Goal: Browse casually: Explore the website without a specific task or goal

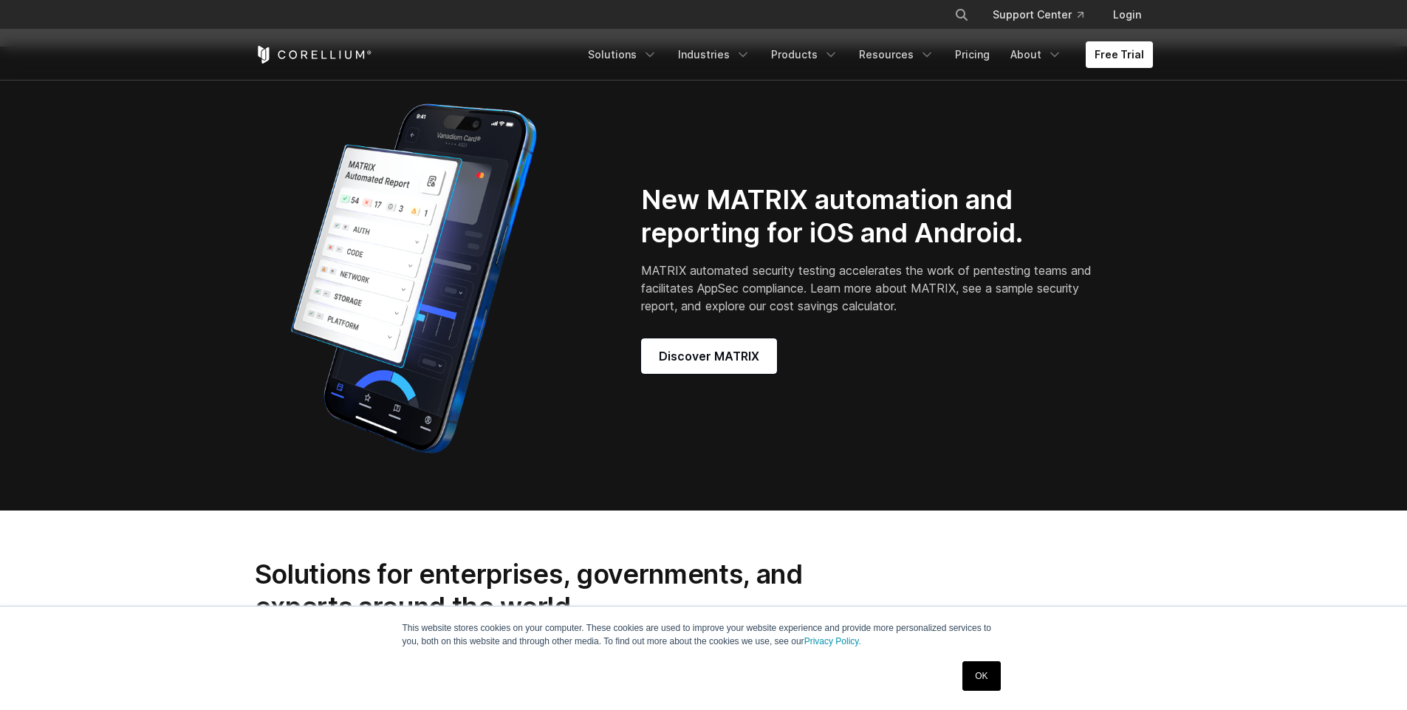
scroll to position [1330, 0]
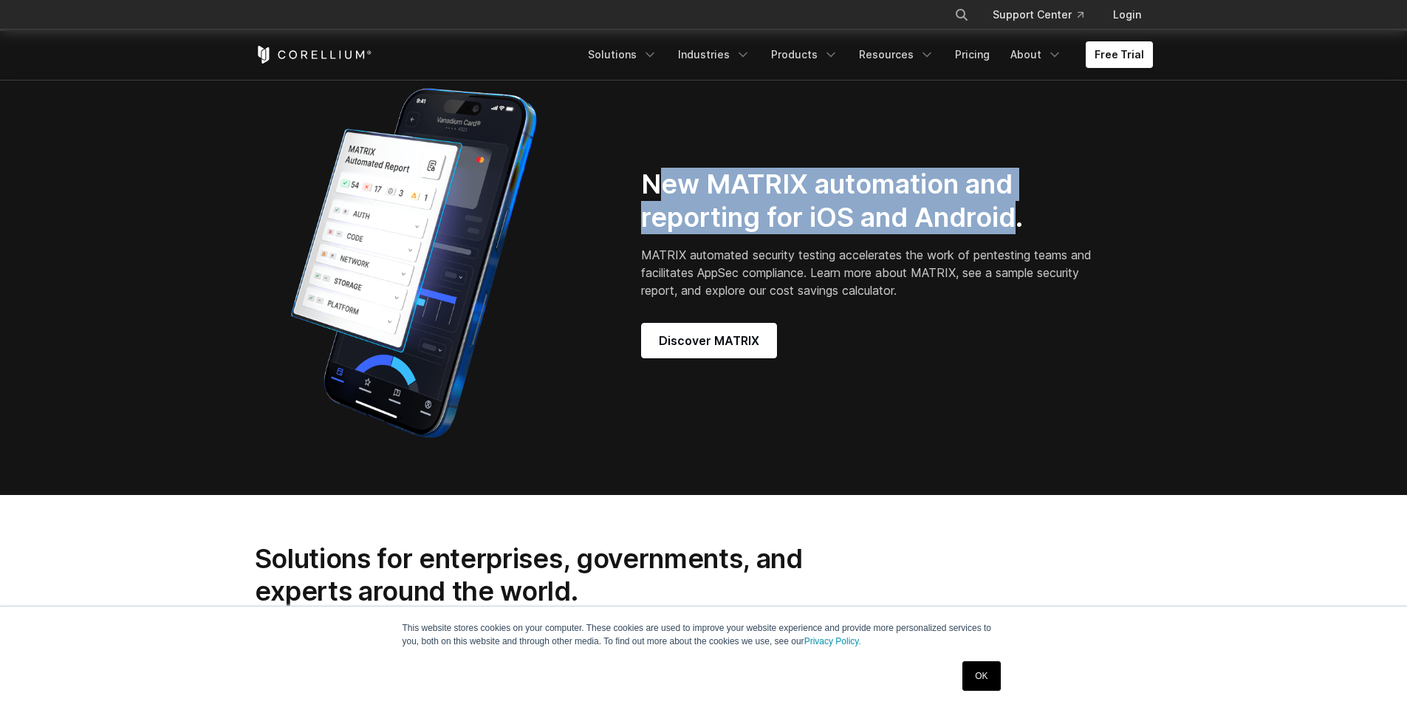
drag, startPoint x: 716, startPoint y: 198, endPoint x: 1014, endPoint y: 229, distance: 300.1
click at [1014, 229] on h2 "New MATRIX automation and reporting for iOS and Android." at bounding box center [869, 201] width 456 height 66
drag, startPoint x: 665, startPoint y: 201, endPoint x: 1013, endPoint y: 233, distance: 349.4
click at [1013, 233] on h2 "New MATRIX automation and reporting for iOS and Android." at bounding box center [869, 201] width 456 height 66
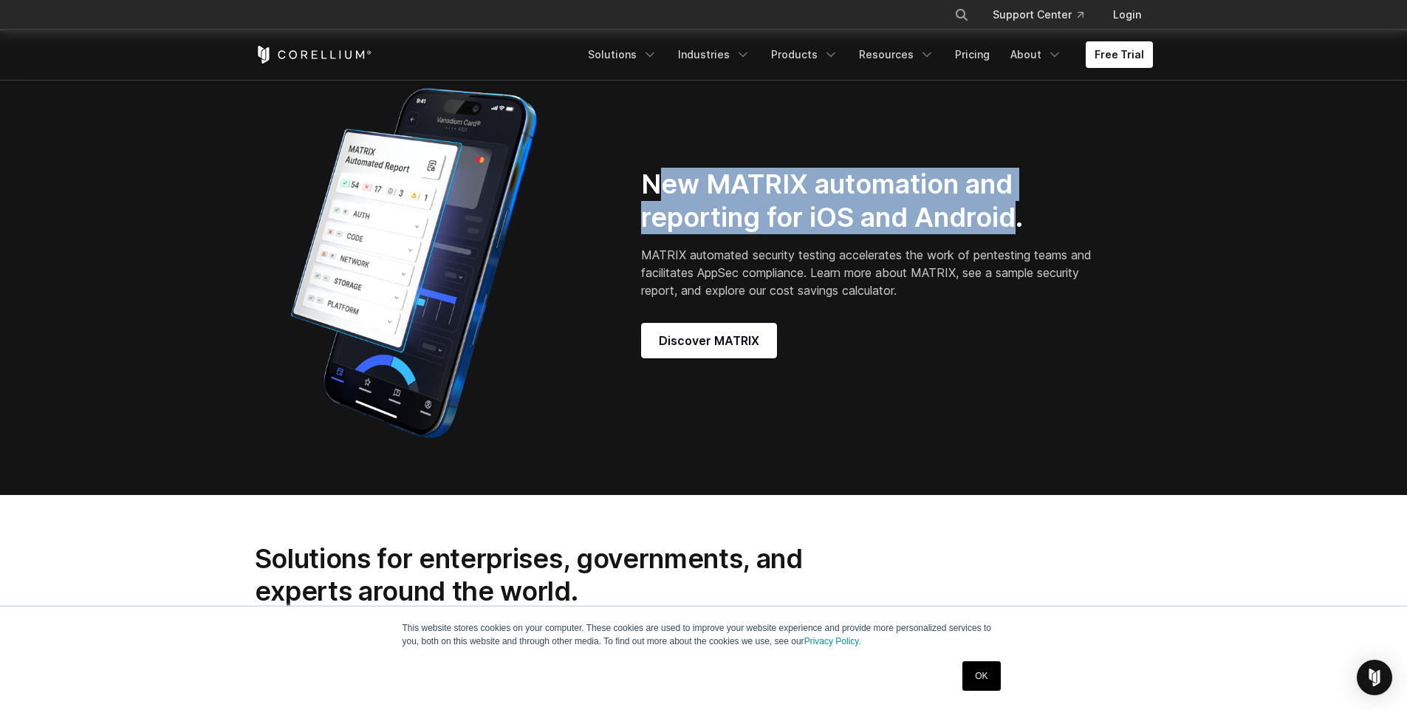
click at [1013, 233] on h2 "New MATRIX automation and reporting for iOS and Android." at bounding box center [869, 201] width 456 height 66
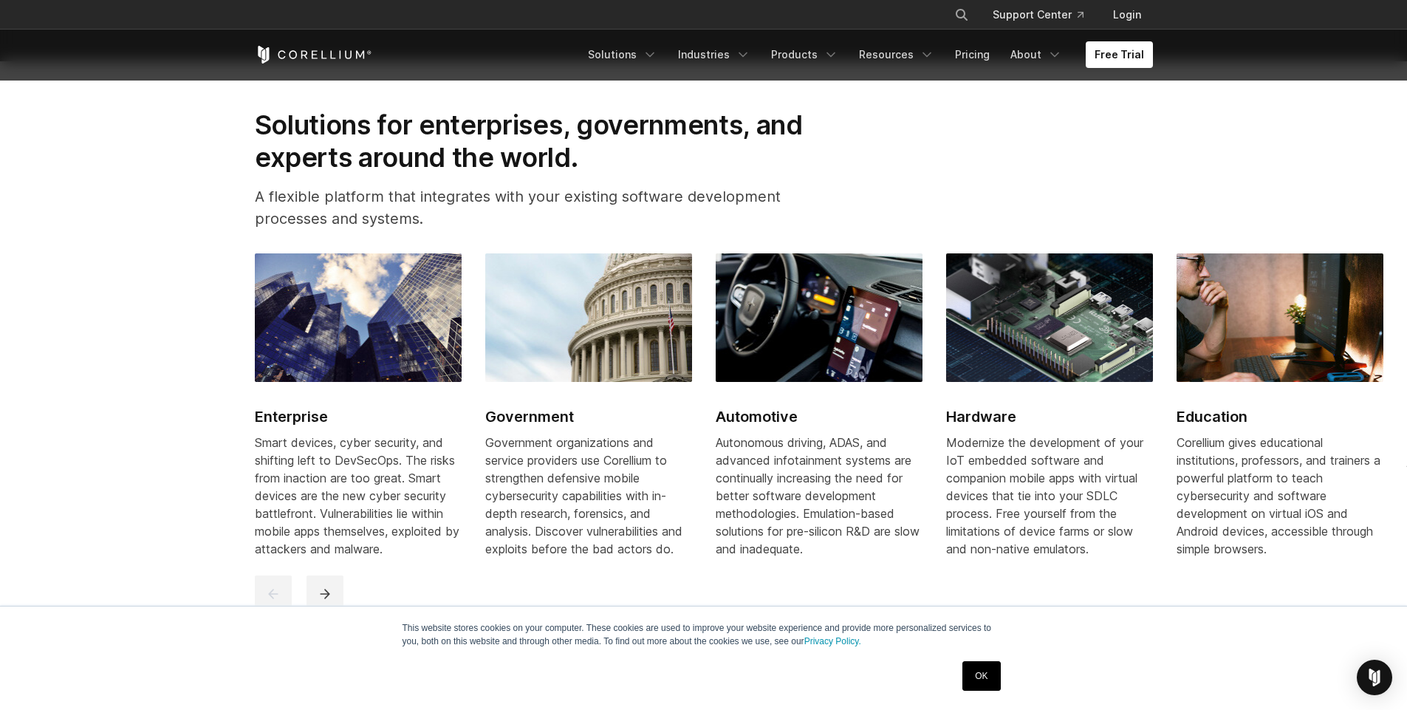
scroll to position [1773, 0]
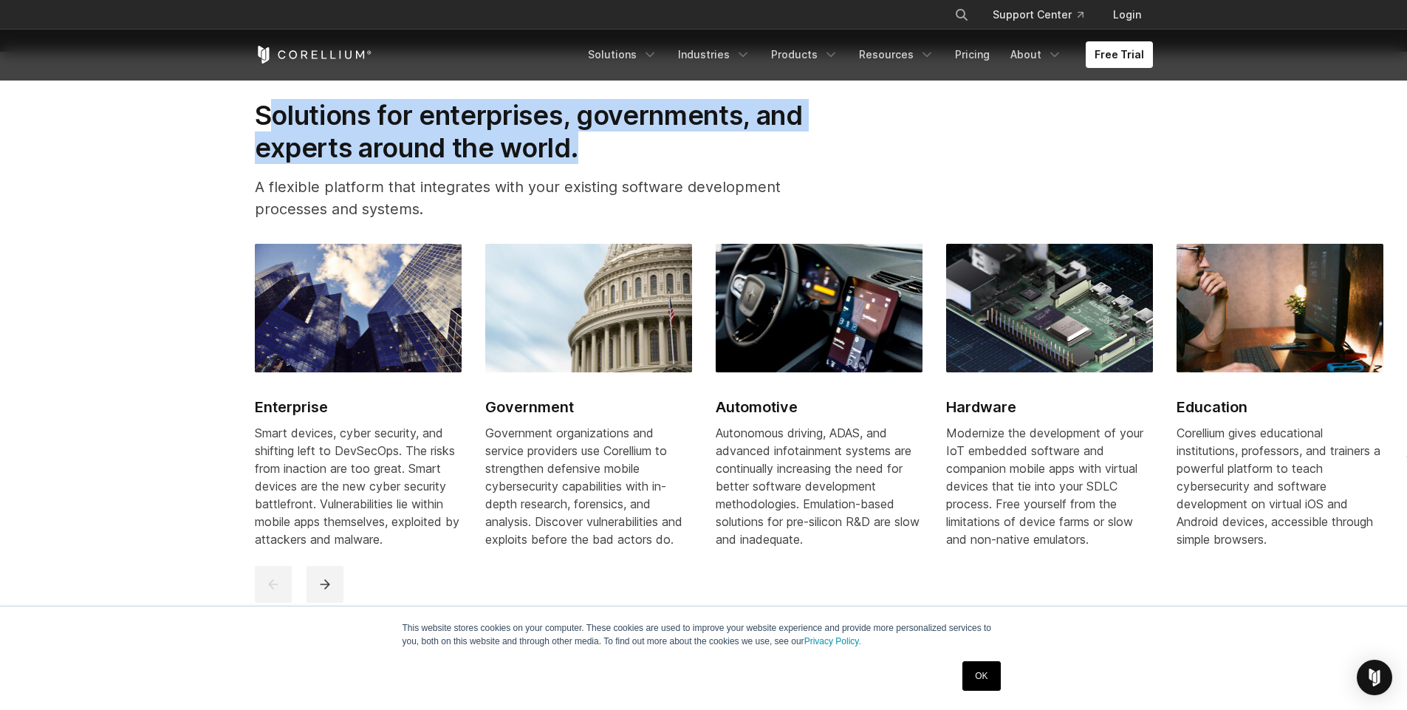
drag, startPoint x: 298, startPoint y: 129, endPoint x: 577, endPoint y: 168, distance: 281.2
click at [577, 165] on h2 "Solutions for enterprises, governments, and experts around the world." at bounding box center [549, 132] width 589 height 66
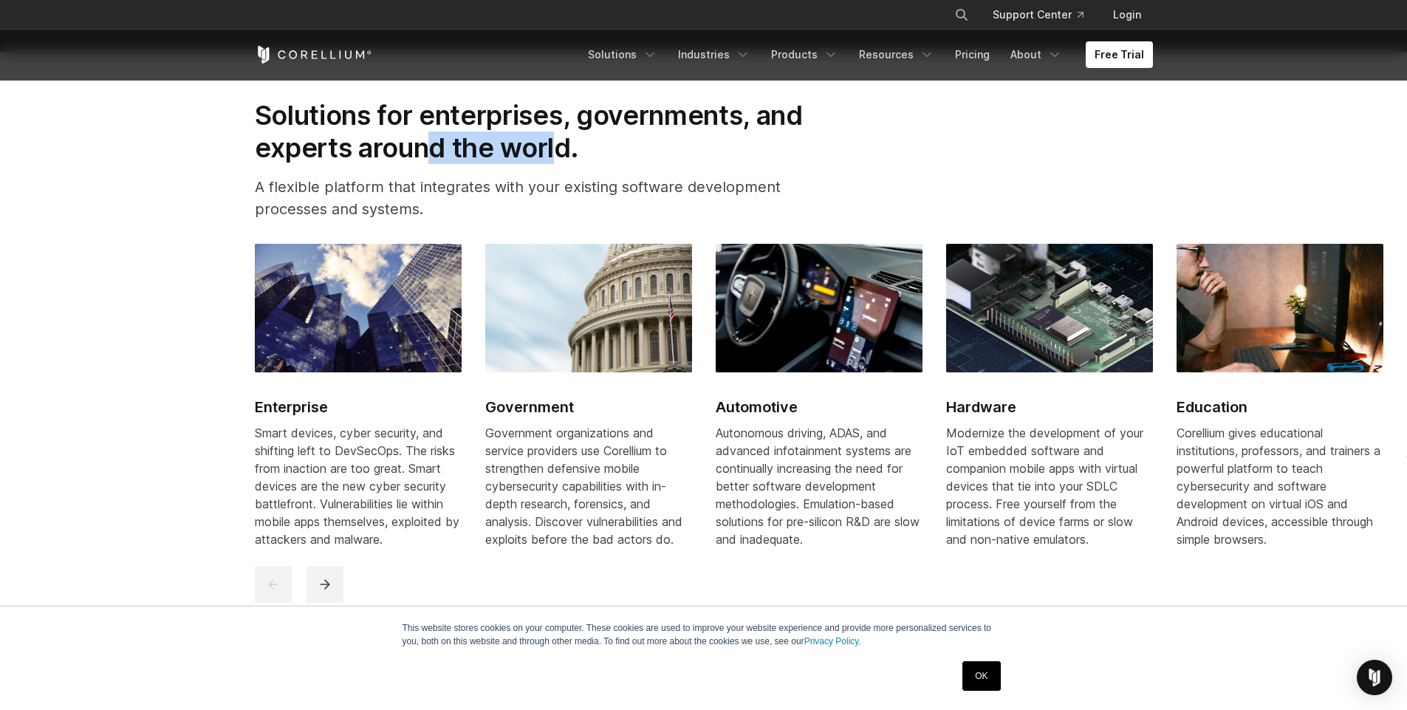
drag, startPoint x: 562, startPoint y: 163, endPoint x: 433, endPoint y: 154, distance: 129.6
click at [433, 154] on h2 "Solutions for enterprises, governments, and experts around the world." at bounding box center [549, 132] width 589 height 66
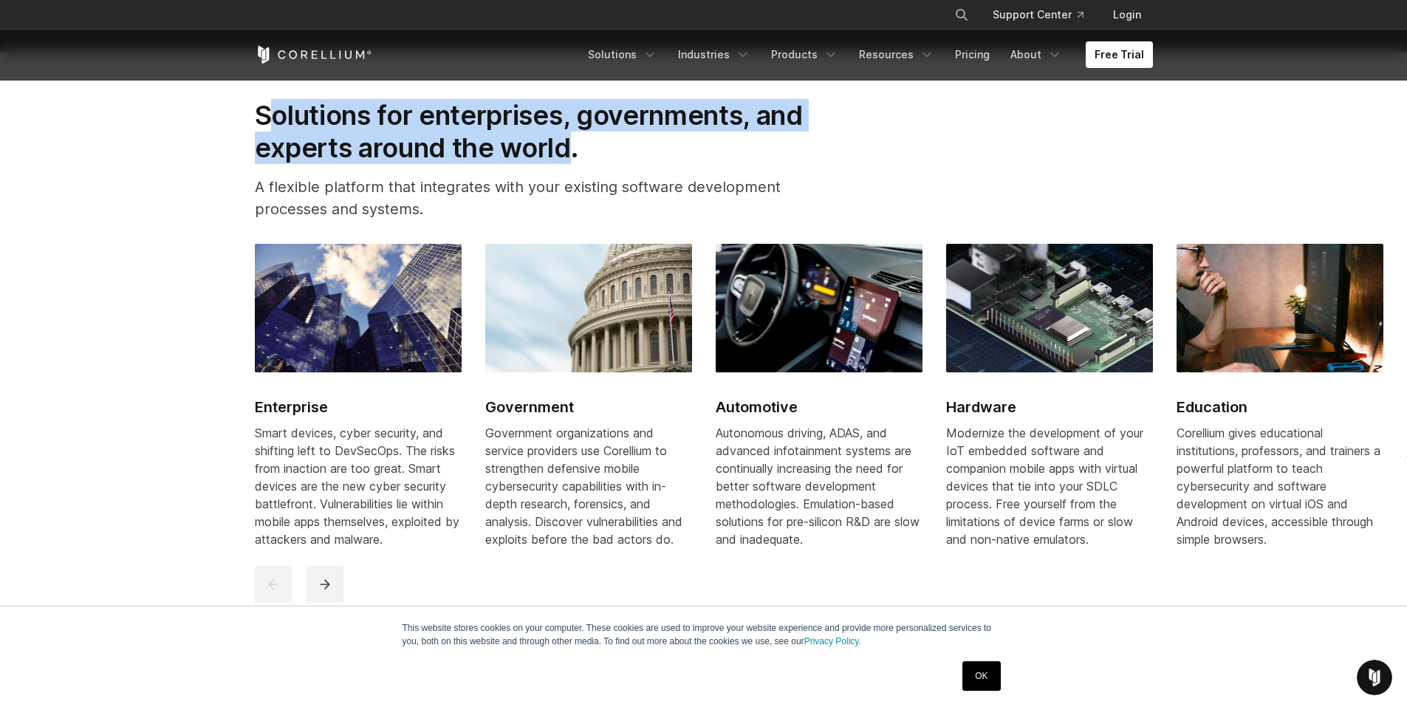
scroll to position [0, 0]
drag, startPoint x: 558, startPoint y: 162, endPoint x: 279, endPoint y: 123, distance: 282.0
click at [279, 123] on h2 "Solutions for enterprises, governments, and experts around the world." at bounding box center [549, 132] width 589 height 66
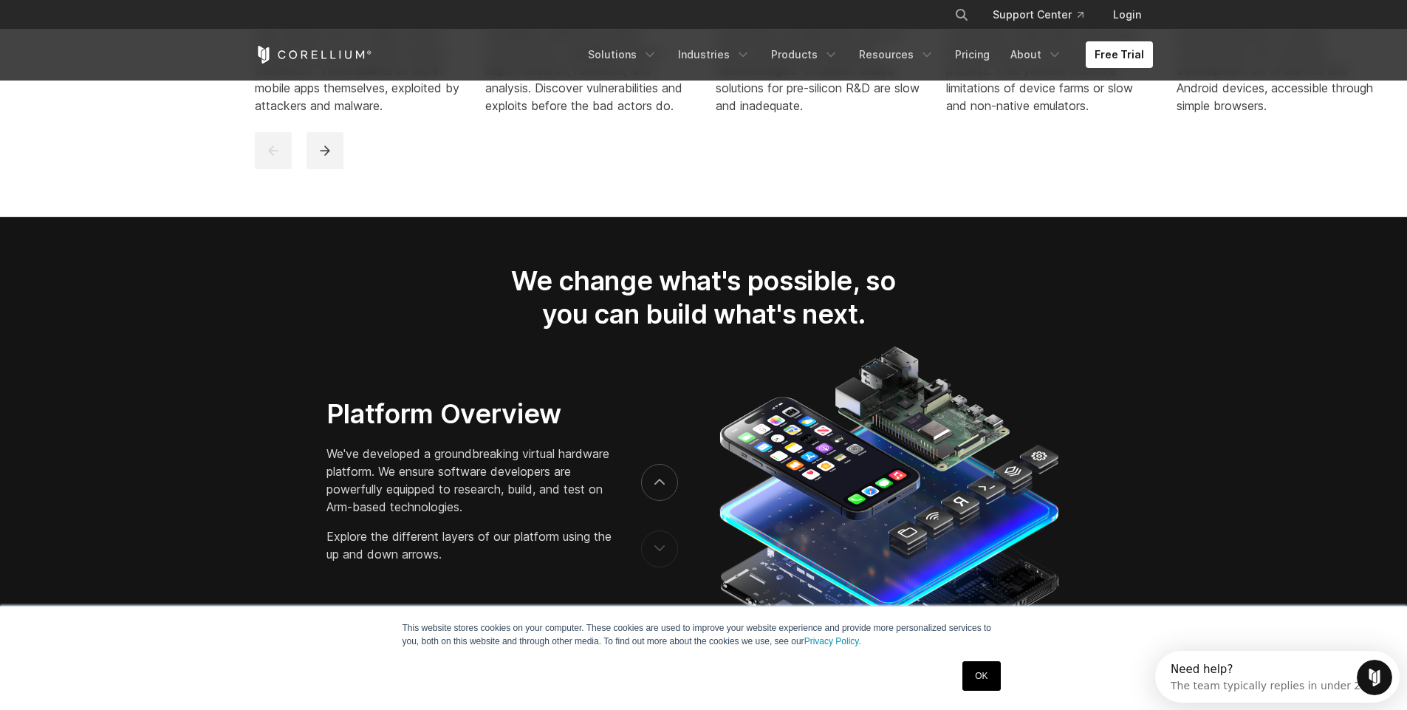
scroll to position [2394, 0]
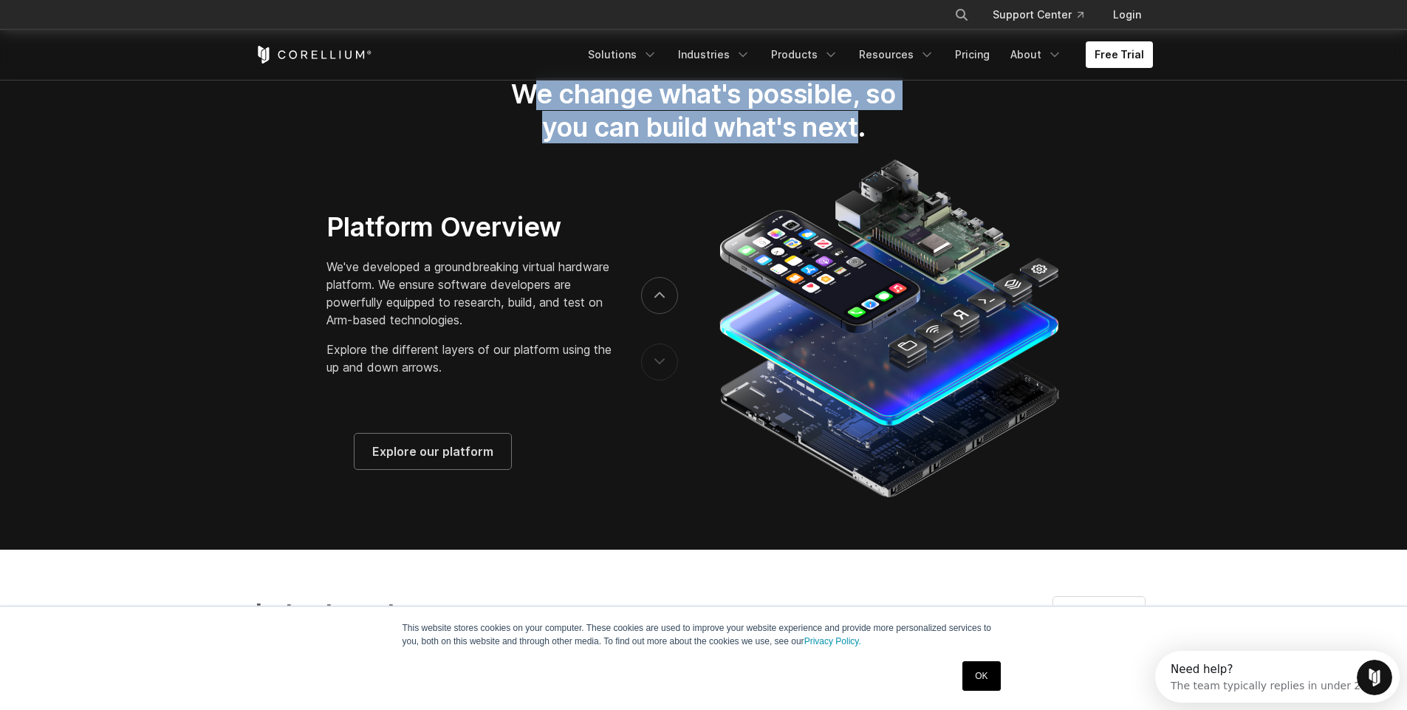
drag, startPoint x: 539, startPoint y: 106, endPoint x: 855, endPoint y: 140, distance: 318.0
click at [855, 140] on h2 "We change what's possible, so you can build what's next." at bounding box center [704, 111] width 434 height 66
